Goal: Information Seeking & Learning: Learn about a topic

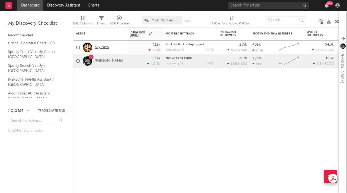
click at [105, 46] on link "Say Now" at bounding box center [102, 47] width 14 height 5
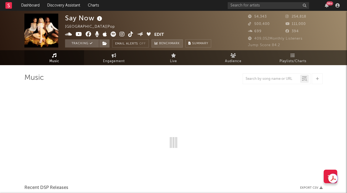
select select "6m"
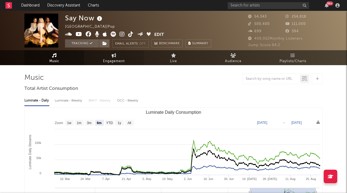
click at [121, 64] on span "Engagement" at bounding box center [114, 61] width 22 height 7
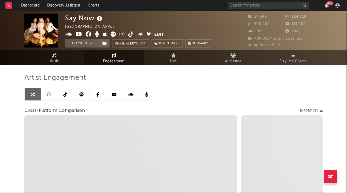
select select "1w"
click at [50, 96] on icon at bounding box center [49, 94] width 4 height 4
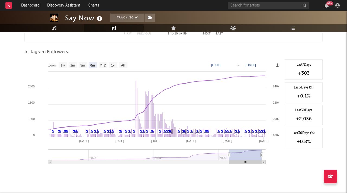
scroll to position [824, 0]
click at [63, 64] on text "1w" at bounding box center [63, 66] width 4 height 4
select select "1w"
type input "[DATE]"
click at [63, 64] on text "1w" at bounding box center [63, 66] width 4 height 4
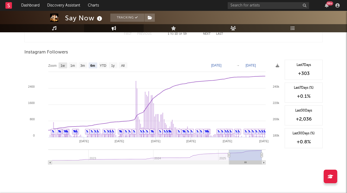
select select "1w"
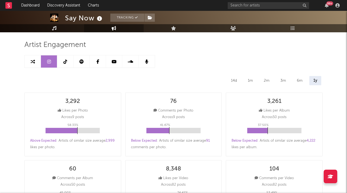
scroll to position [0, 0]
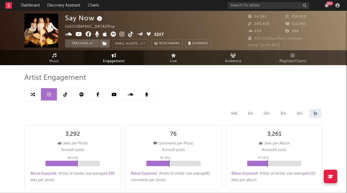
click at [64, 94] on icon at bounding box center [66, 94] width 4 height 4
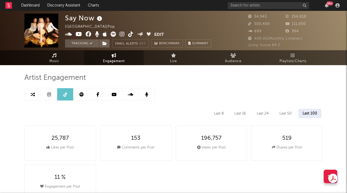
select select "6m"
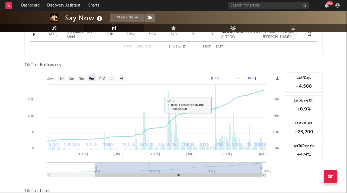
scroll to position [497, 0]
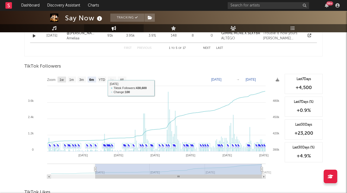
drag, startPoint x: 58, startPoint y: 79, endPoint x: 64, endPoint y: 79, distance: 5.7
click at [58, 79] on rect at bounding box center [62, 80] width 9 height 6
select select "1w"
type input "[DATE]"
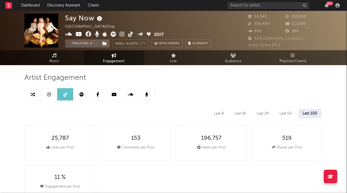
scroll to position [1, 0]
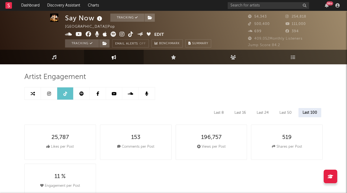
click at [112, 99] on link at bounding box center [114, 93] width 16 height 12
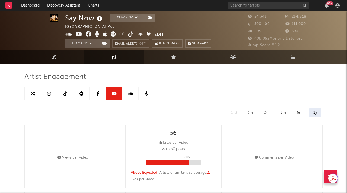
select select "6m"
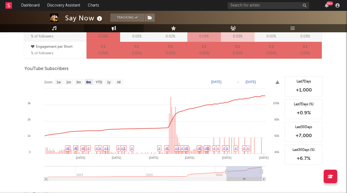
scroll to position [409, 0]
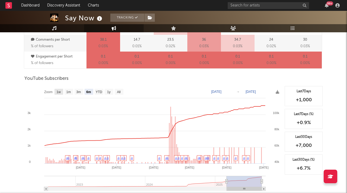
click at [59, 92] on text "1w" at bounding box center [59, 92] width 4 height 4
select select "1w"
type input "[DATE]"
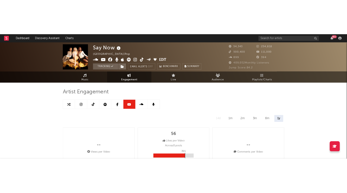
scroll to position [1, 0]
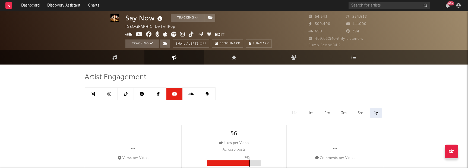
click at [140, 97] on link at bounding box center [142, 93] width 16 height 12
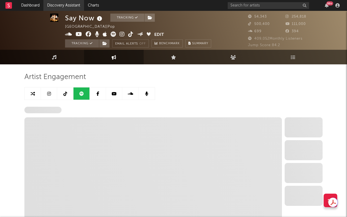
select select "6m"
select select "1w"
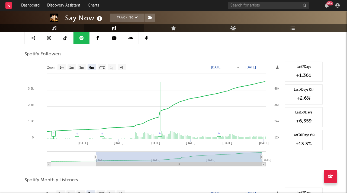
scroll to position [55, 0]
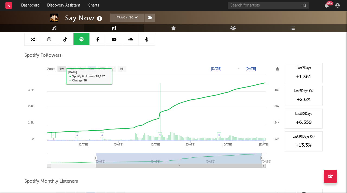
click at [61, 71] on rect at bounding box center [62, 69] width 9 height 6
select select "1w"
type input "[DATE]"
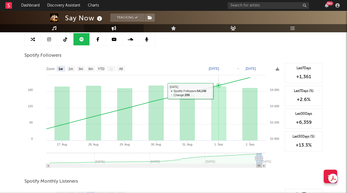
scroll to position [0, 0]
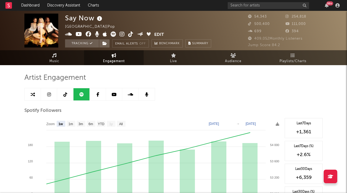
click at [62, 97] on link at bounding box center [65, 94] width 16 height 12
select select "6m"
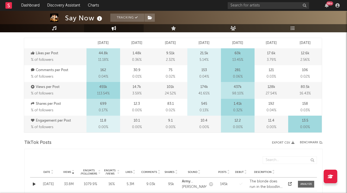
scroll to position [138, 0]
